Goal: Task Accomplishment & Management: Use online tool/utility

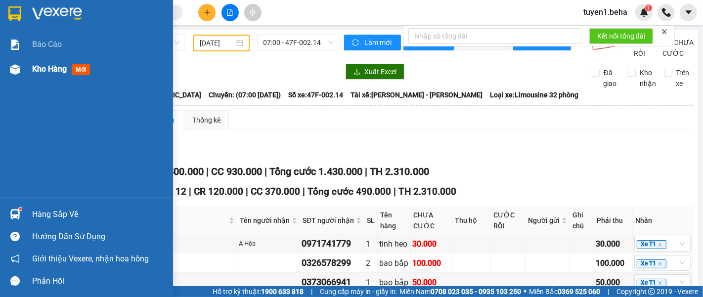
click at [44, 68] on span "Kho hàng" at bounding box center [49, 68] width 35 height 9
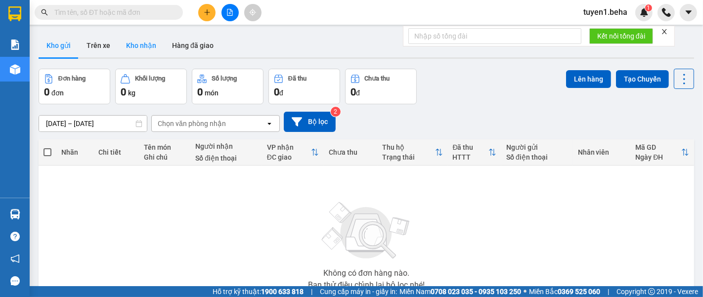
click at [131, 44] on button "Kho nhận" at bounding box center [141, 46] width 46 height 24
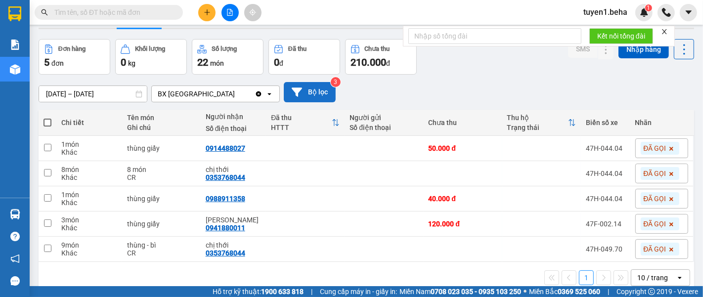
scroll to position [45, 0]
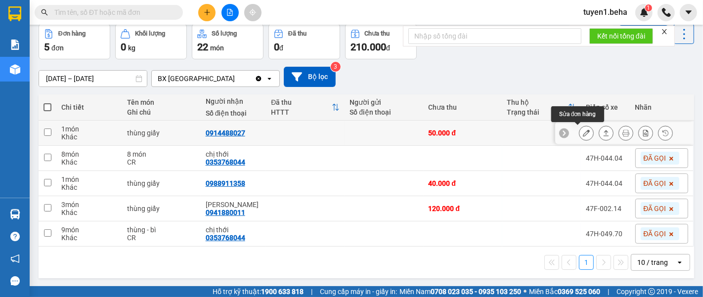
click at [583, 130] on icon at bounding box center [586, 133] width 7 height 7
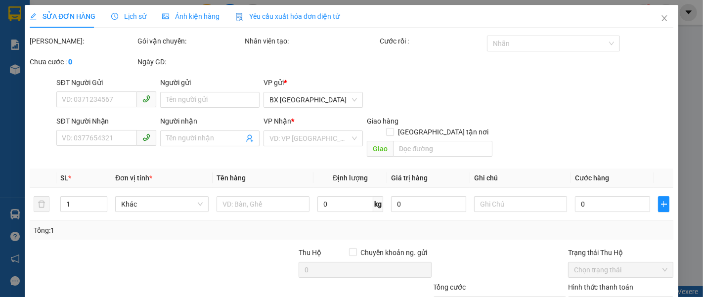
type input "0914488027"
type input "50.000"
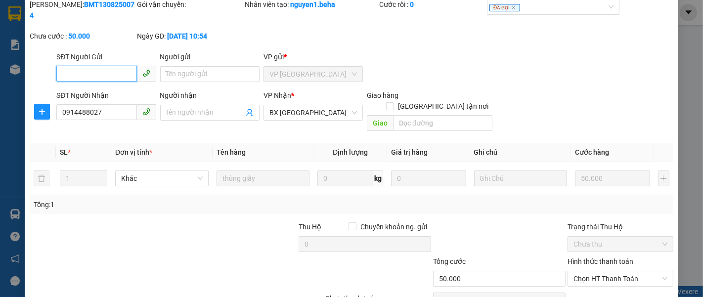
scroll to position [70, 0]
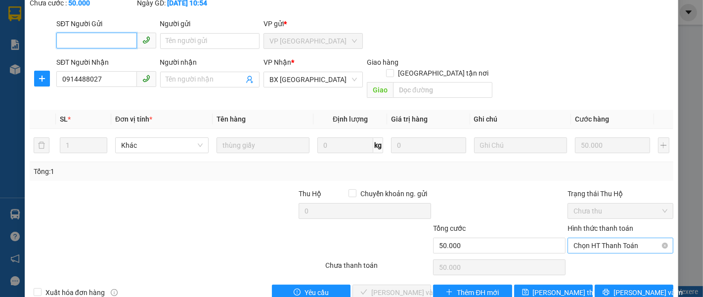
click at [593, 238] on span "Chọn HT Thanh Toán" at bounding box center [620, 245] width 94 height 15
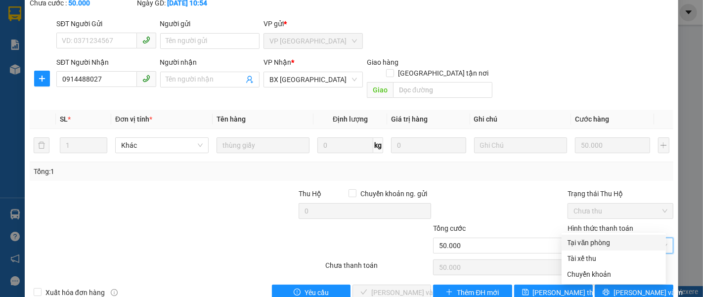
click at [580, 237] on div "Tại văn phòng" at bounding box center [613, 242] width 92 height 11
type input "0"
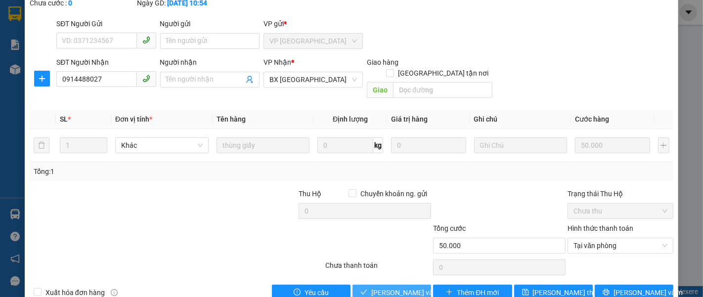
click at [417, 287] on span "Lưu và Giao hàng" at bounding box center [418, 292] width 95 height 11
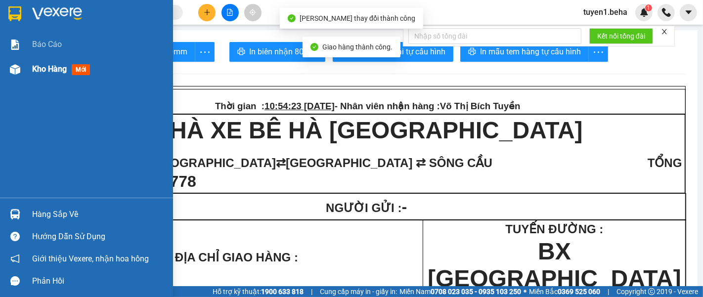
click at [41, 65] on span "Kho hàng" at bounding box center [49, 68] width 35 height 9
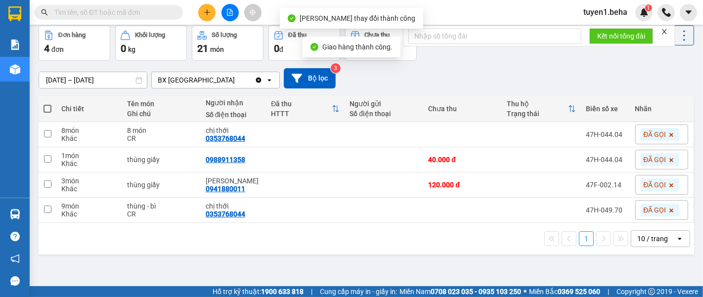
scroll to position [45, 0]
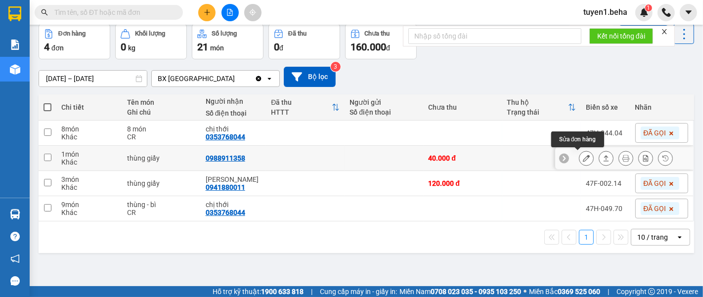
click at [583, 159] on icon at bounding box center [586, 158] width 7 height 7
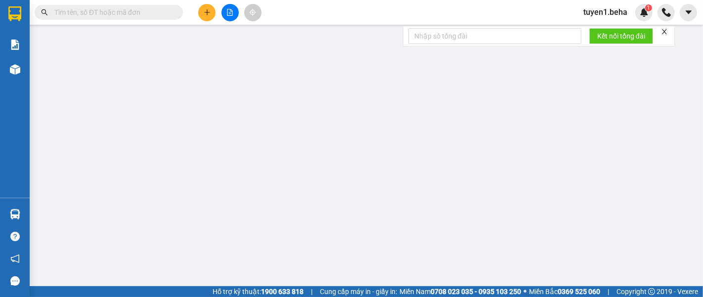
type input "0988911358"
type input "40.000"
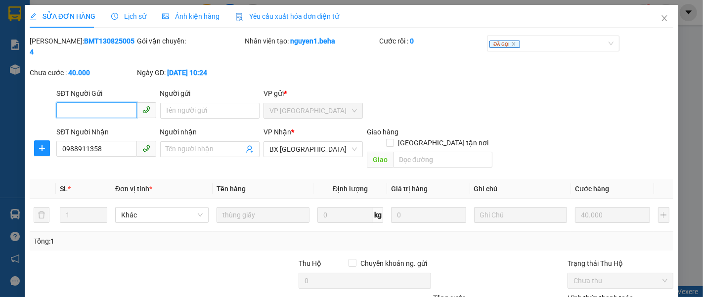
scroll to position [70, 0]
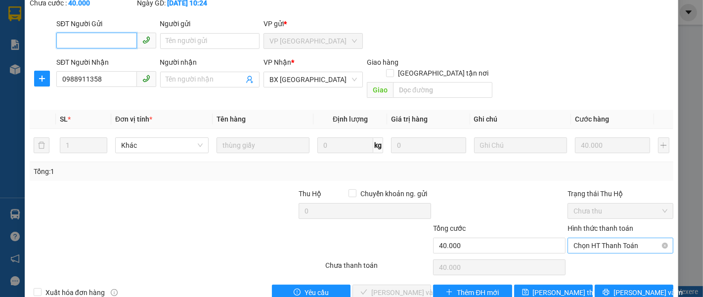
click at [600, 238] on span "Chọn HT Thanh Toán" at bounding box center [620, 245] width 94 height 15
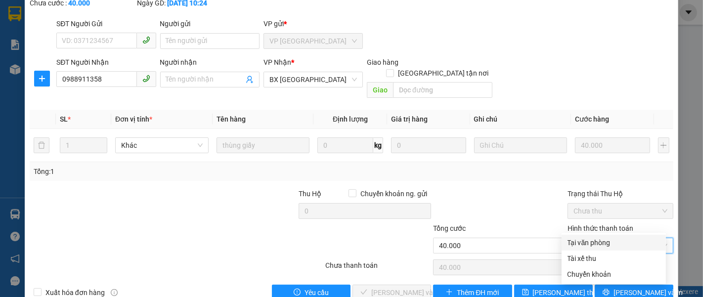
click at [599, 243] on div "Tại văn phòng" at bounding box center [613, 242] width 92 height 11
type input "0"
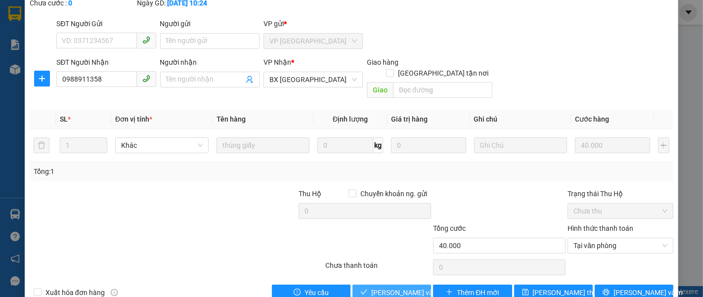
click at [400, 287] on span "Lưu và Giao hàng" at bounding box center [418, 292] width 95 height 11
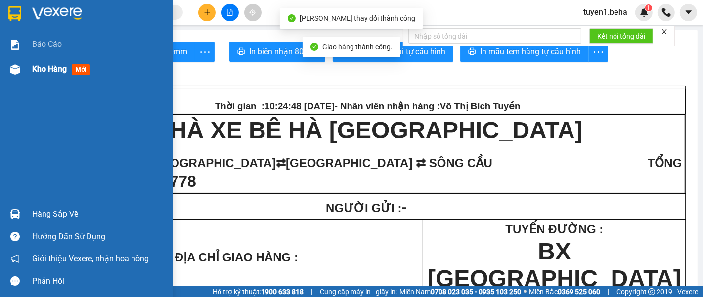
click at [50, 67] on span "Kho hàng" at bounding box center [49, 68] width 35 height 9
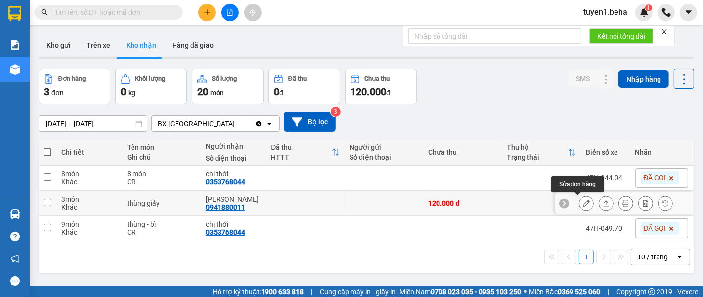
click at [583, 203] on icon at bounding box center [586, 203] width 7 height 7
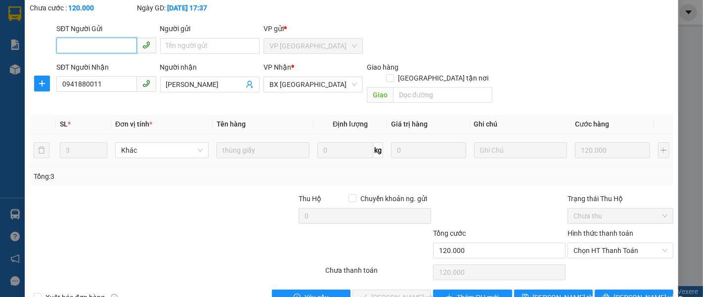
scroll to position [70, 0]
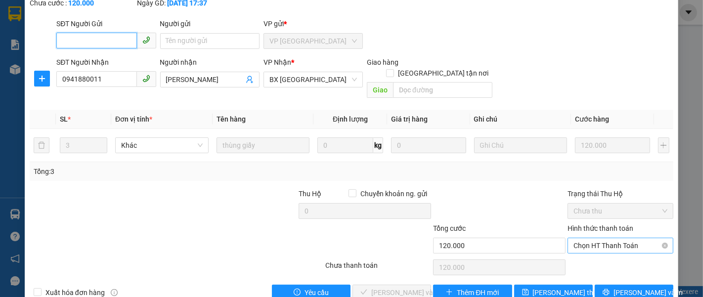
click at [613, 238] on span "Chọn HT Thanh Toán" at bounding box center [620, 245] width 94 height 15
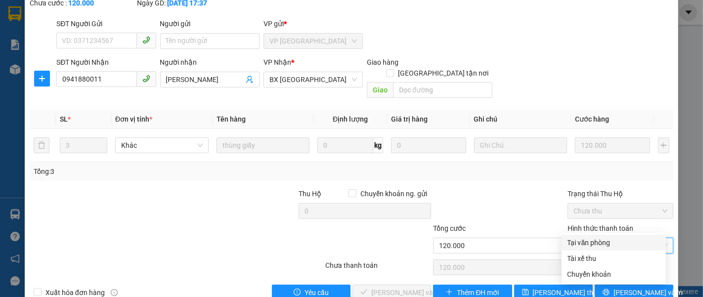
click at [594, 243] on div "Tại văn phòng" at bounding box center [613, 242] width 92 height 11
type input "0"
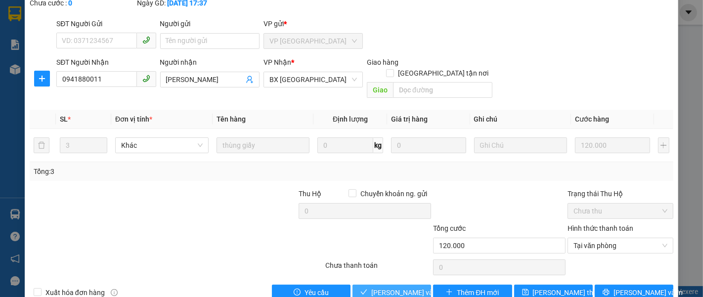
click at [416, 287] on span "Lưu và Giao hàng" at bounding box center [418, 292] width 95 height 11
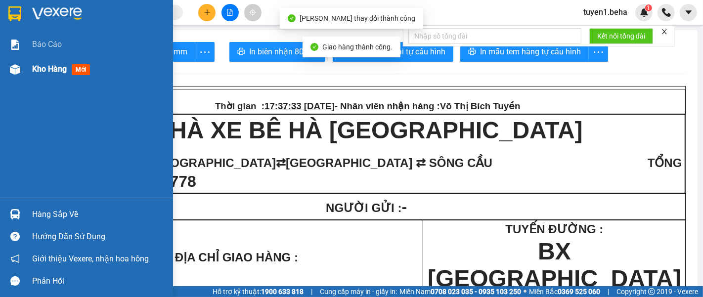
click at [44, 66] on span "Kho hàng" at bounding box center [49, 68] width 35 height 9
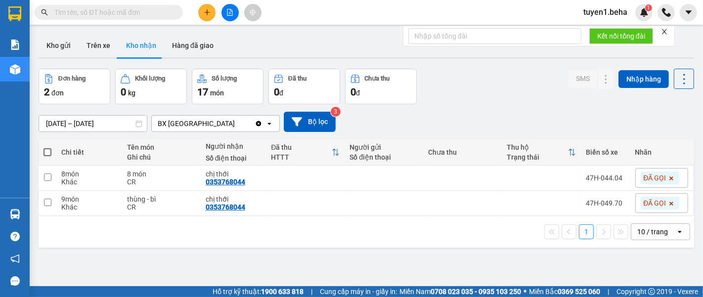
click at [98, 266] on div "ver 1.8.138 Kho gửi Trên xe Kho nhận Hàng đã giao Đơn hàng 2 đơn Khối lượng 0 k…" at bounding box center [366, 178] width 663 height 297
click at [61, 44] on button "Kho gửi" at bounding box center [59, 46] width 40 height 24
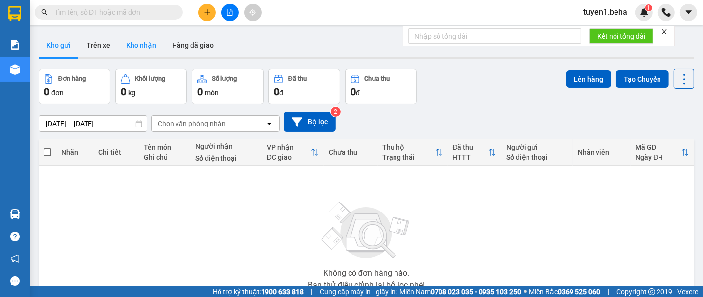
click at [143, 43] on button "Kho nhận" at bounding box center [141, 46] width 46 height 24
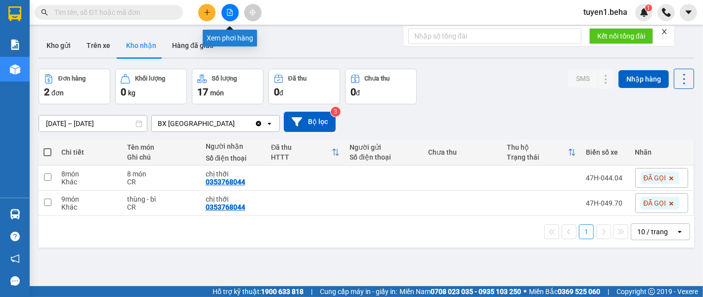
click at [231, 12] on icon "file-add" at bounding box center [229, 12] width 7 height 7
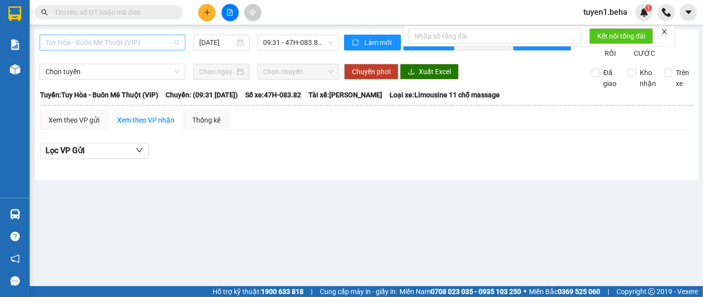
click at [142, 46] on span "Tuy Hòa - Buôn Mê Thuột (VIP)" at bounding box center [112, 42] width 134 height 15
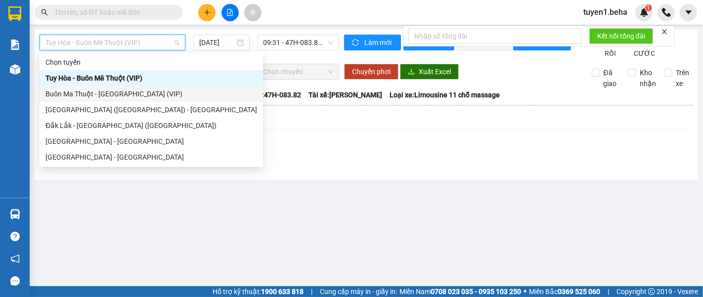
click at [116, 93] on div "Buôn Ma Thuột - Tuy Hòa (VIP)" at bounding box center [151, 93] width 212 height 11
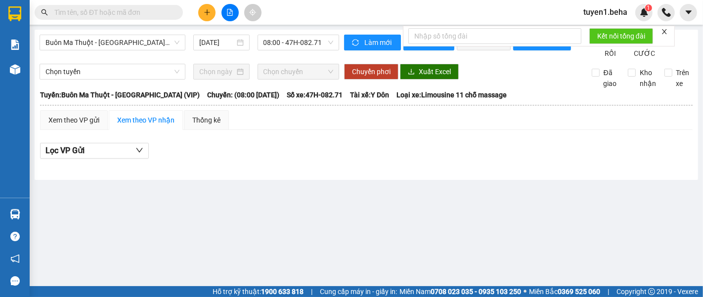
click at [220, 33] on div "Buôn Ma Thuột - Tuy Hòa (VIP) 14/08/2025 08:00 - 47H-082.71 Làm mới In phơi In …" at bounding box center [366, 105] width 663 height 150
click at [220, 40] on input "14/08/2025" at bounding box center [217, 42] width 36 height 11
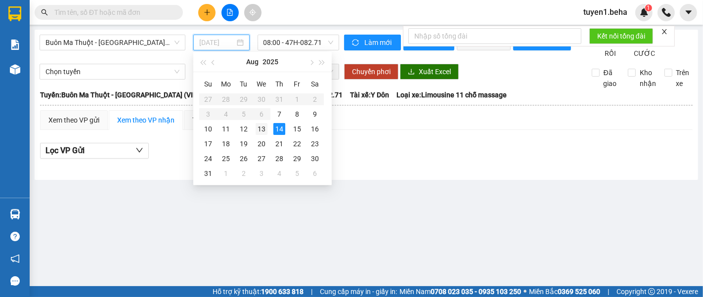
click at [260, 129] on div "13" at bounding box center [262, 129] width 12 height 12
type input "13/08/2025"
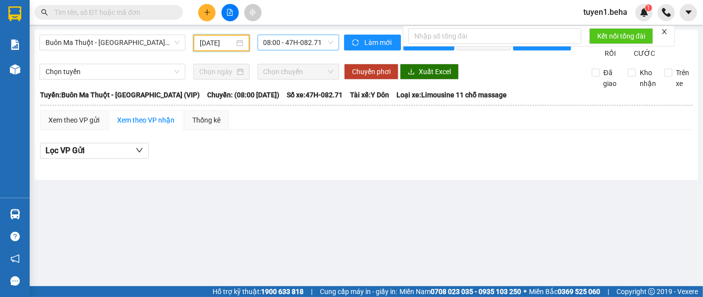
click at [292, 42] on span "08:00 - 47H-082.71" at bounding box center [298, 42] width 70 height 15
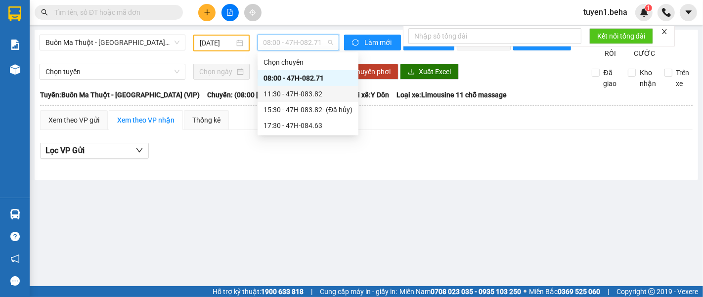
click at [298, 95] on div "11:30 - 47H-083.82" at bounding box center [307, 93] width 89 height 11
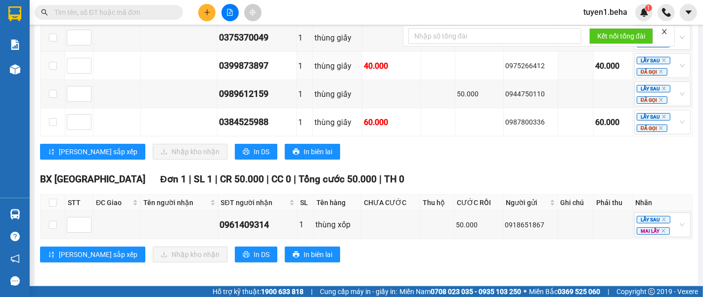
scroll to position [305, 0]
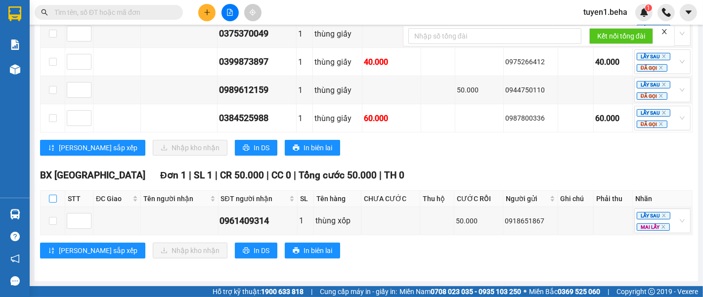
click at [52, 197] on input "checkbox" at bounding box center [53, 199] width 8 height 8
checkbox input "true"
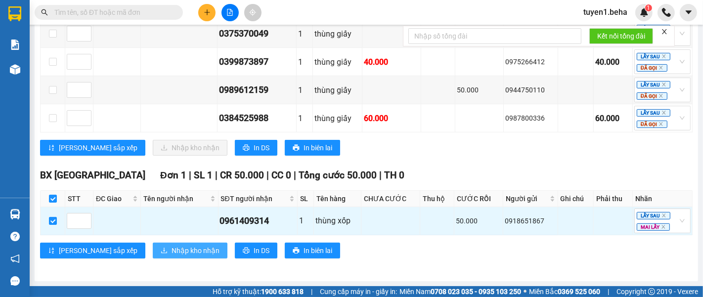
click at [172, 248] on span "Nhập kho nhận" at bounding box center [196, 250] width 48 height 11
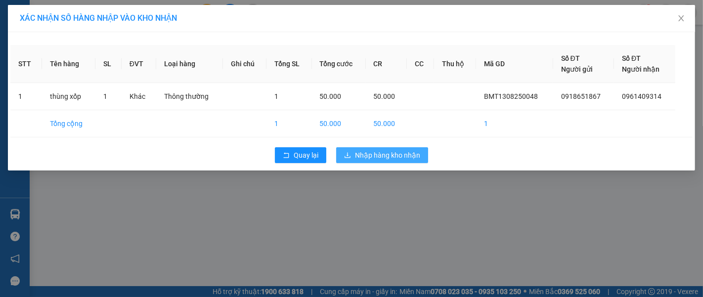
click at [377, 160] on span "Nhập hàng kho nhận" at bounding box center [387, 155] width 65 height 11
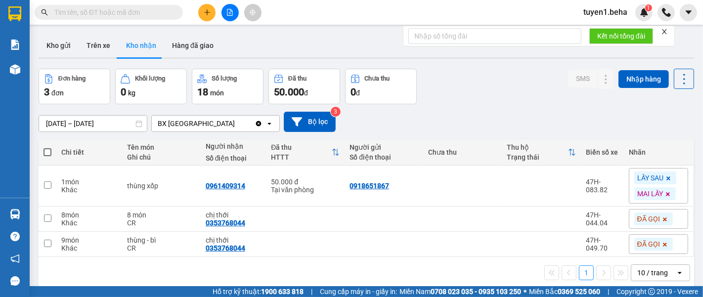
click at [666, 177] on icon at bounding box center [668, 178] width 4 height 4
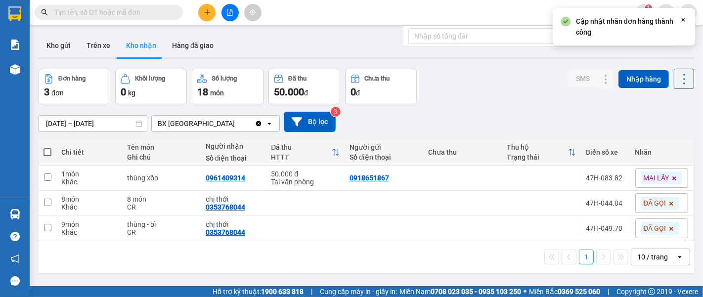
click at [671, 178] on icon at bounding box center [674, 178] width 6 height 6
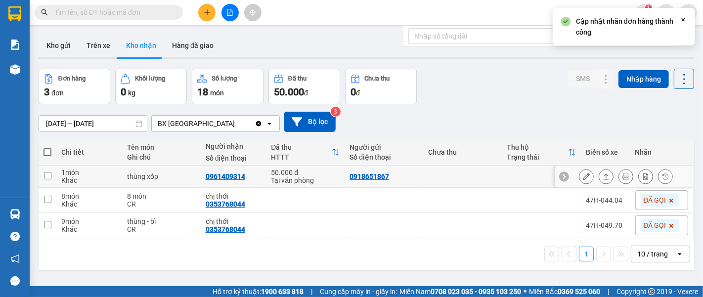
click at [583, 180] on icon at bounding box center [586, 176] width 7 height 7
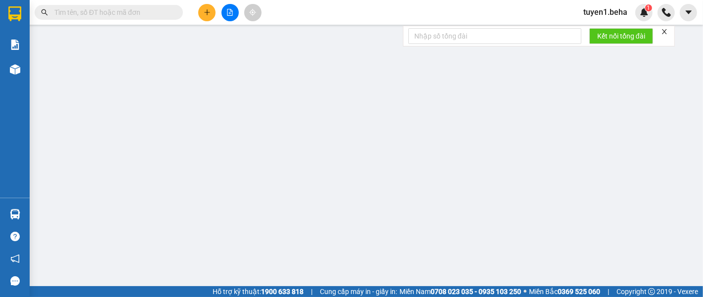
type input "0918651867"
type input "0961409314"
type input "50.000"
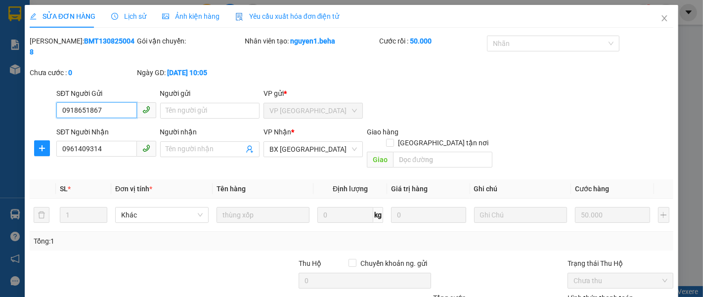
scroll to position [70, 0]
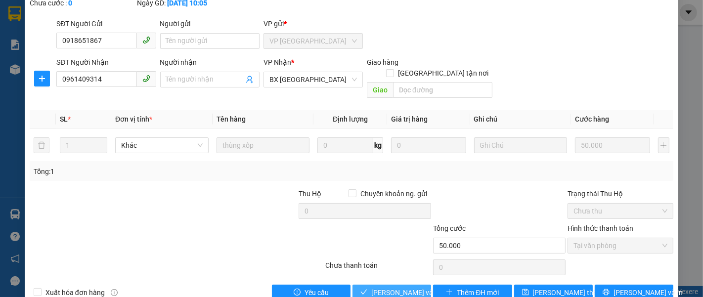
click at [384, 287] on span "Lưu và Giao hàng" at bounding box center [418, 292] width 95 height 11
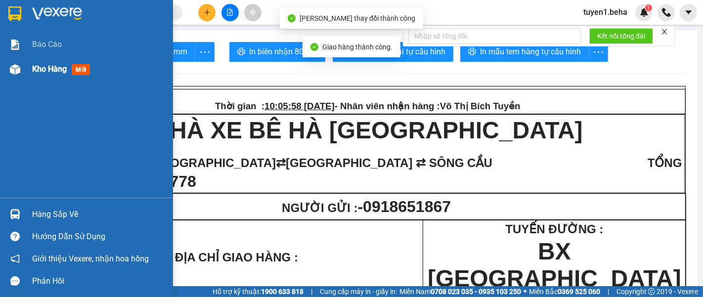
click at [45, 69] on span "Kho hàng" at bounding box center [49, 68] width 35 height 9
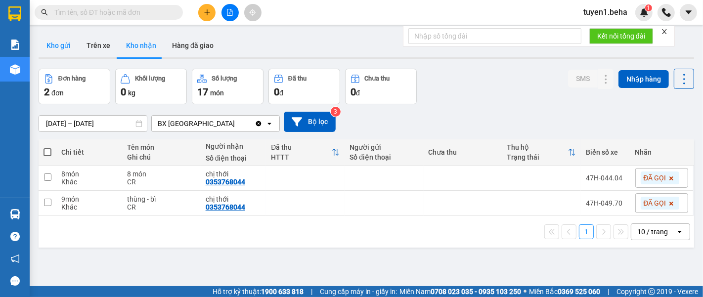
click at [59, 43] on button "Kho gửi" at bounding box center [59, 46] width 40 height 24
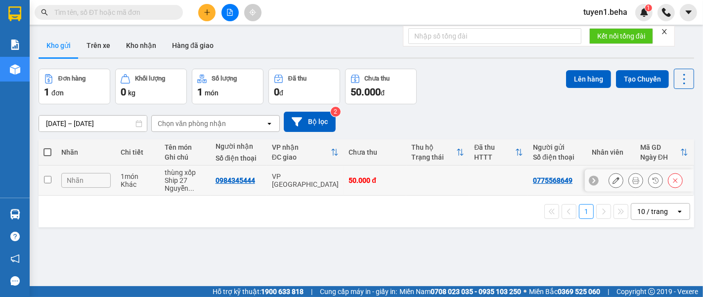
click at [44, 177] on input "checkbox" at bounding box center [47, 179] width 7 height 7
checkbox input "true"
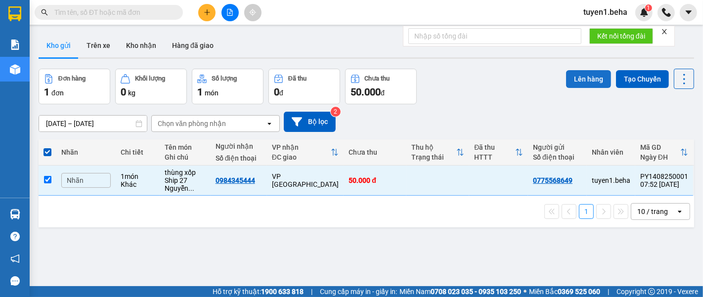
click at [578, 75] on button "Lên hàng" at bounding box center [588, 79] width 45 height 18
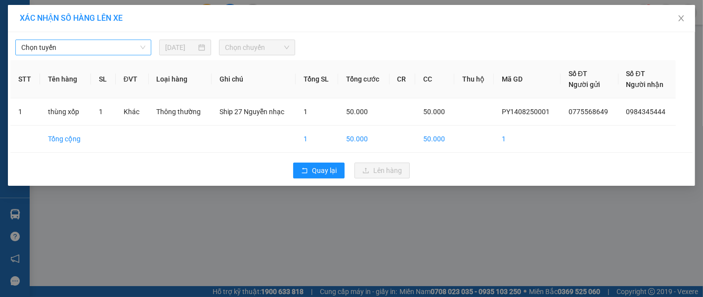
click at [106, 50] on span "Chọn tuyến" at bounding box center [83, 47] width 124 height 15
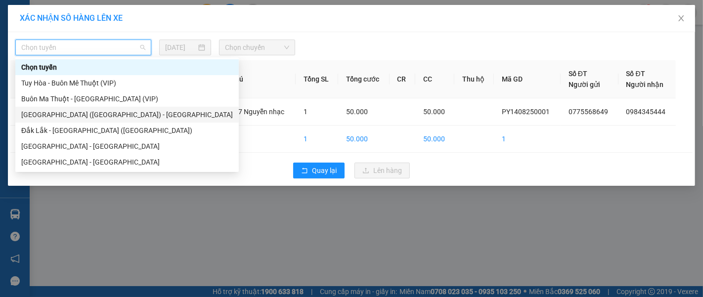
click at [69, 114] on div "Phú Yên (SC) - Đắk Lắk" at bounding box center [127, 114] width 212 height 11
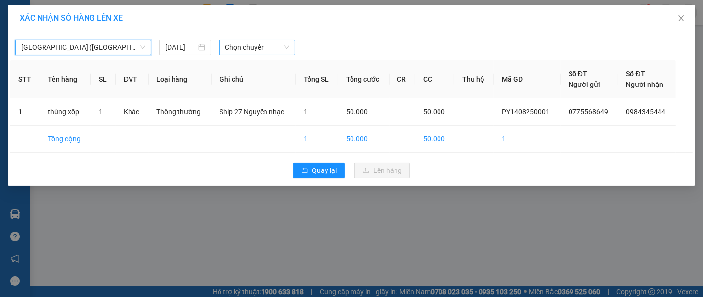
click at [254, 47] on span "Chọn chuyến" at bounding box center [257, 47] width 64 height 15
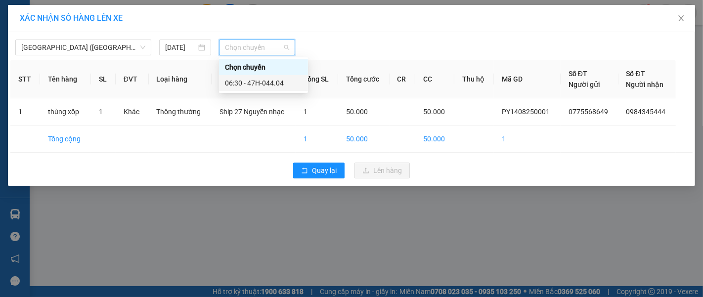
click at [272, 86] on div "06:30 - 47H-044.04" at bounding box center [263, 83] width 77 height 11
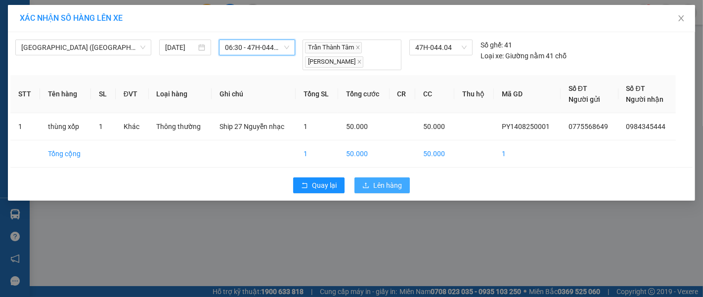
click at [370, 181] on button "Lên hàng" at bounding box center [381, 185] width 55 height 16
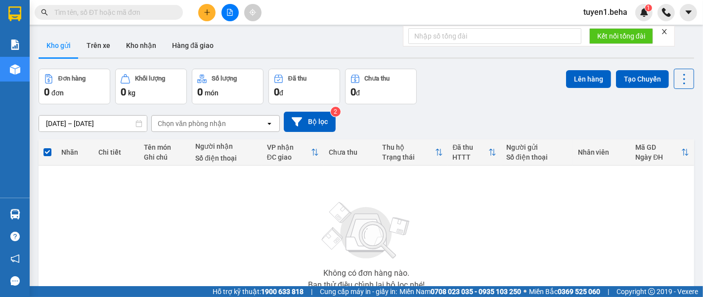
click at [100, 185] on div "Không có đơn hàng nào. Bạn thử điều chỉnh lại bộ lọc nhé!" at bounding box center [367, 243] width 646 height 148
